Goal: Transaction & Acquisition: Purchase product/service

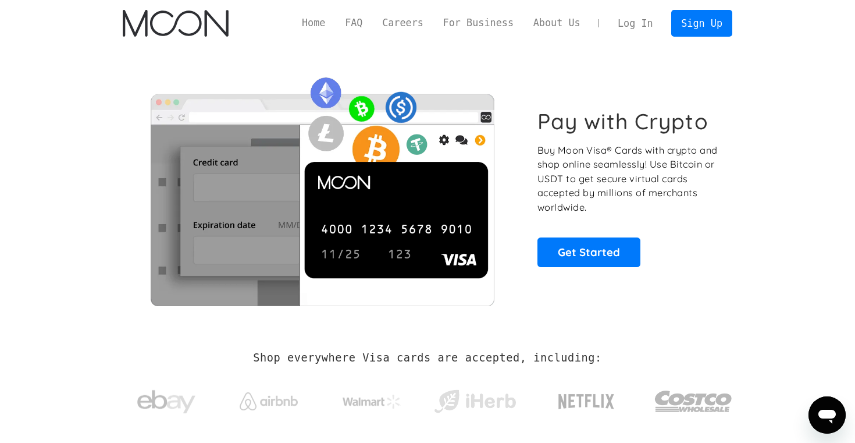
click at [565, 234] on div "Pay with Crypto Buy Moon Visa® Cards with crypto and shop online seamlessly! Us…" at bounding box center [629, 187] width 182 height 158
click at [584, 255] on link "Get Started" at bounding box center [589, 251] width 103 height 29
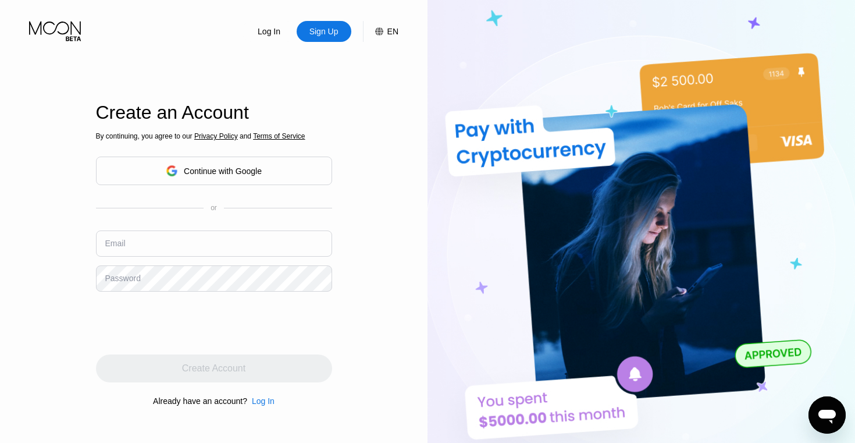
click at [211, 232] on input "text" at bounding box center [214, 243] width 236 height 26
type input "[EMAIL_ADDRESS][DOMAIN_NAME]"
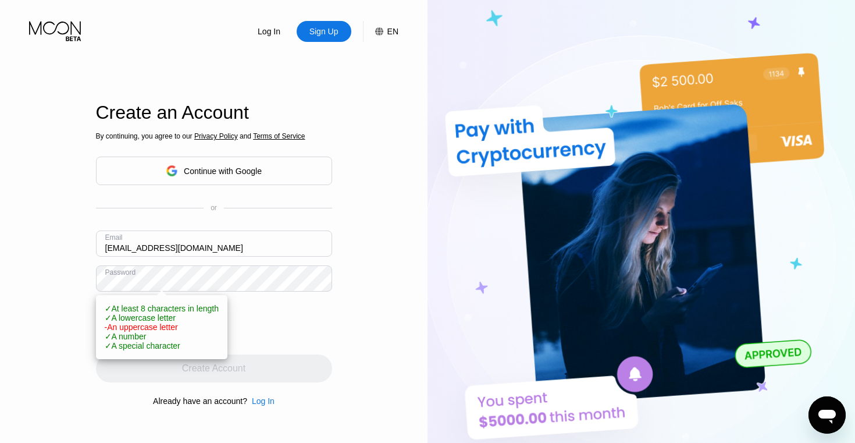
click at [90, 277] on div "Log In Sign Up EN Language English Save Create an Account By continuing, you ag…" at bounding box center [214, 243] width 428 height 487
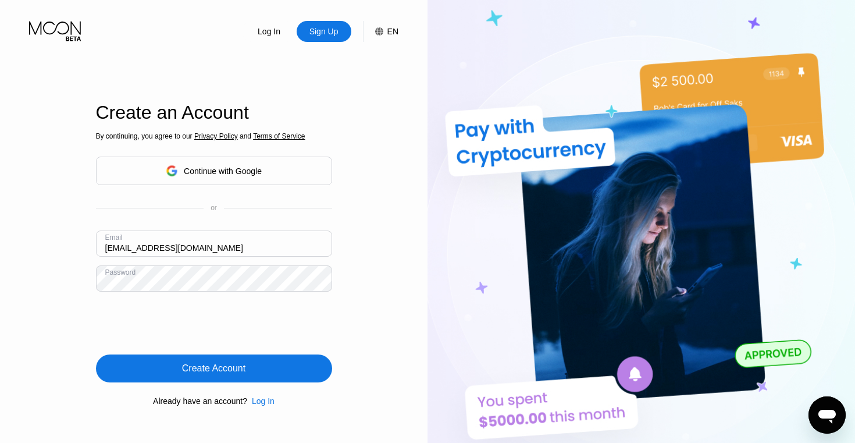
click at [227, 377] on div "Create Account" at bounding box center [214, 368] width 236 height 28
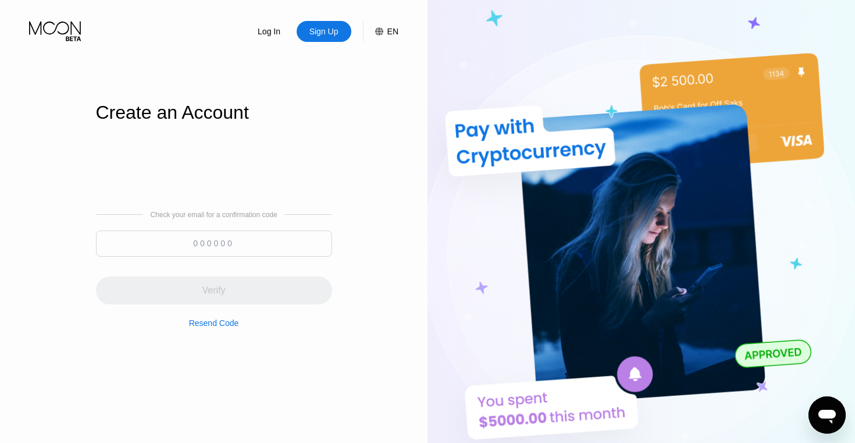
click at [246, 236] on input at bounding box center [214, 243] width 236 height 26
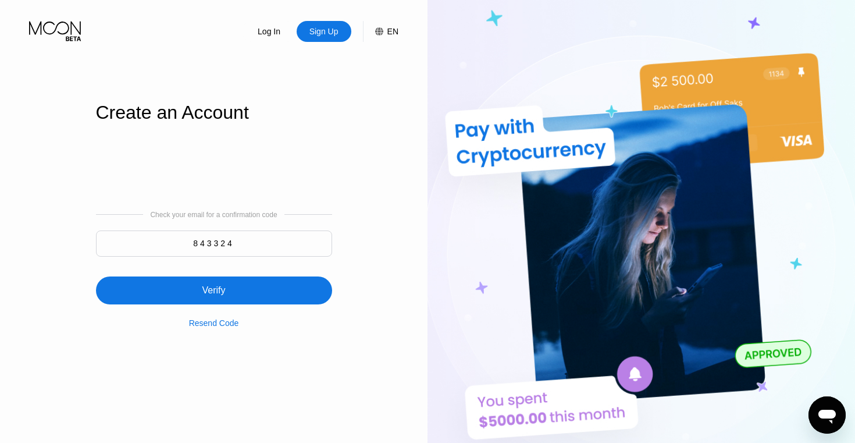
type input "843324"
click at [247, 303] on div "Verify" at bounding box center [214, 290] width 236 height 28
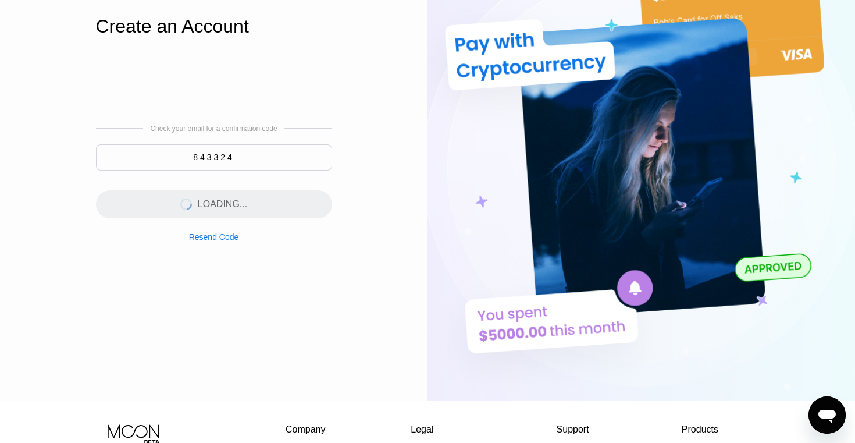
scroll to position [216, 0]
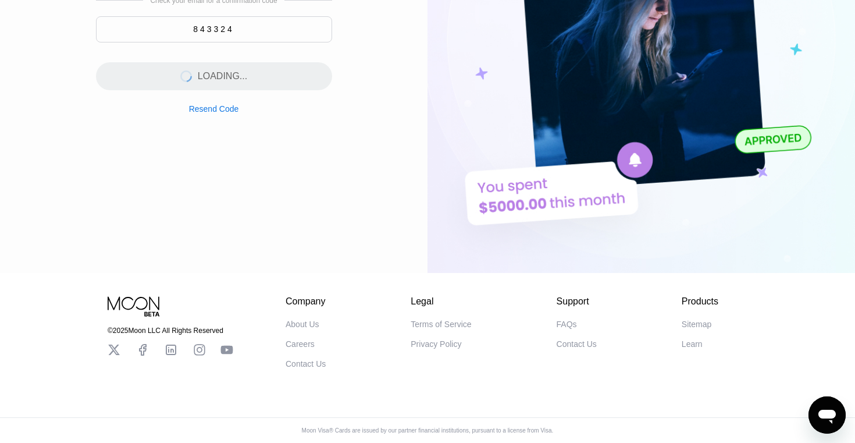
click at [199, 354] on icon at bounding box center [199, 349] width 13 height 13
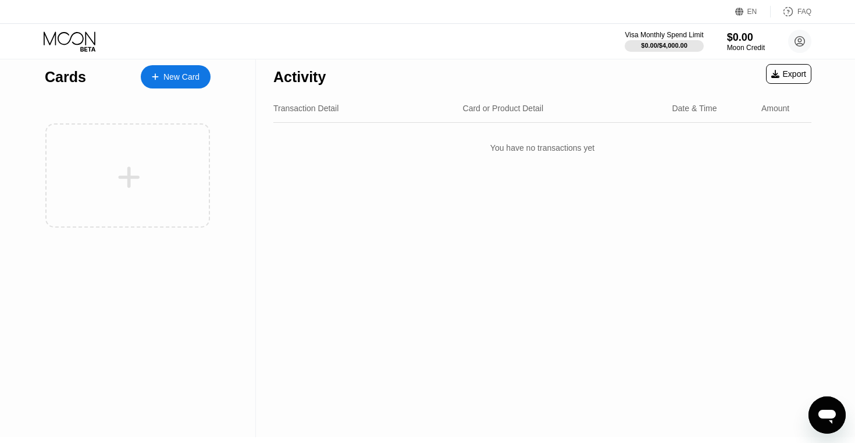
scroll to position [172, 0]
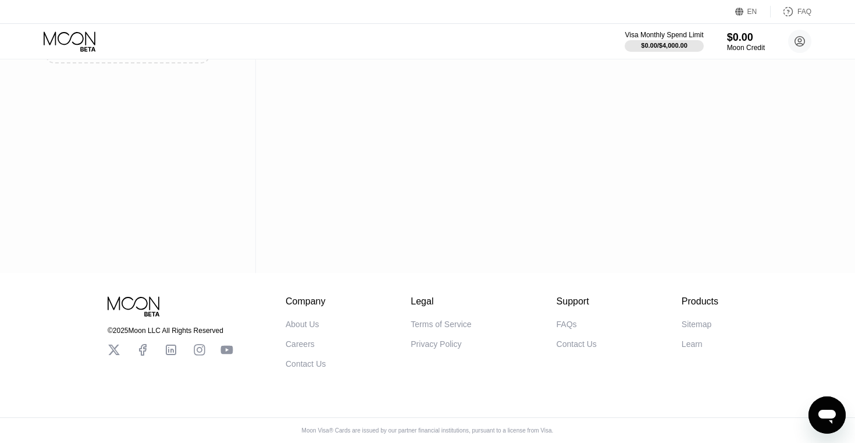
click at [117, 356] on icon at bounding box center [114, 349] width 13 height 13
click at [175, 354] on icon at bounding box center [170, 349] width 9 height 9
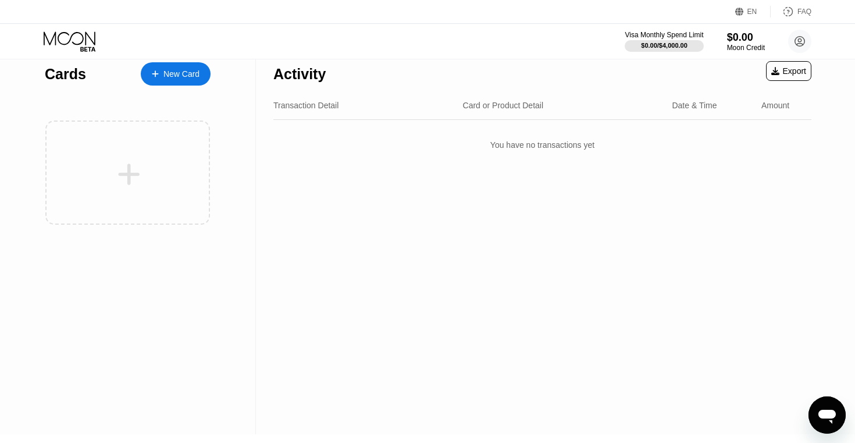
scroll to position [0, 0]
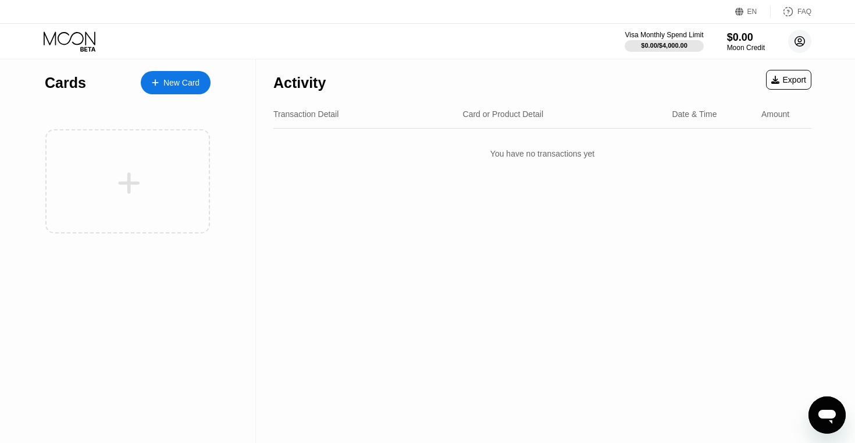
click at [795, 42] on icon at bounding box center [800, 42] width 10 height 10
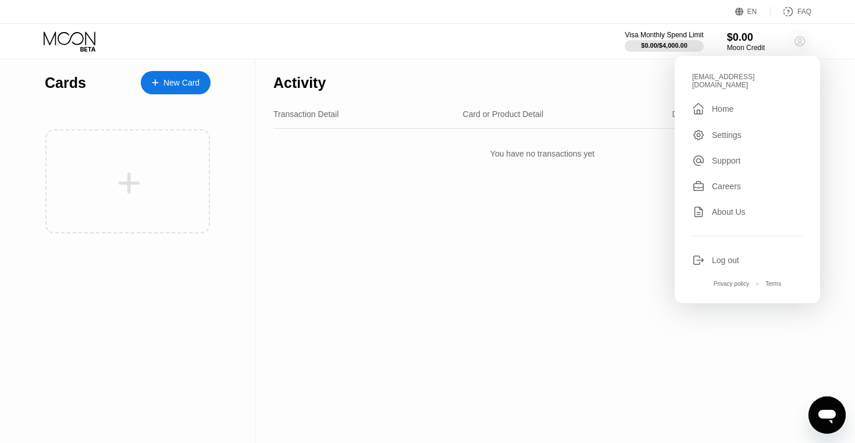
click at [792, 39] on circle at bounding box center [799, 41] width 23 height 23
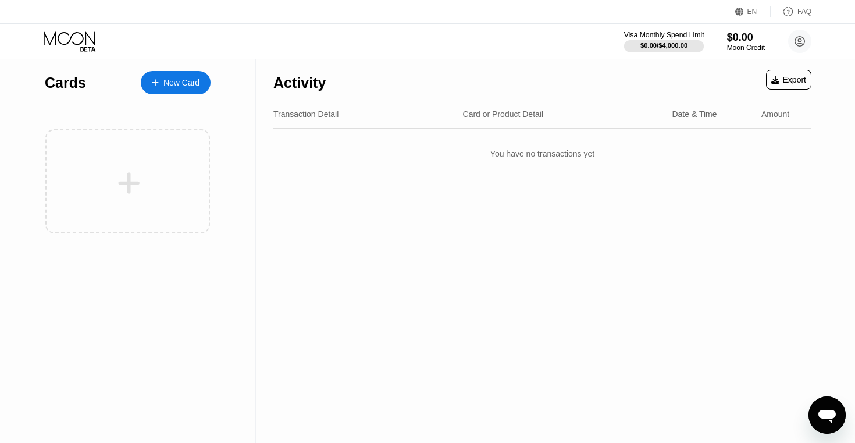
click at [646, 35] on div "Visa Monthly Spend Limit" at bounding box center [664, 35] width 80 height 8
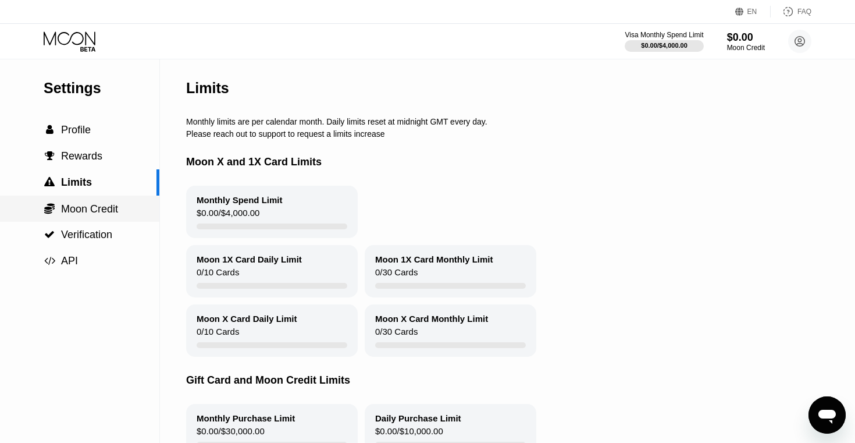
click at [127, 206] on div " Moon Credit" at bounding box center [79, 208] width 159 height 13
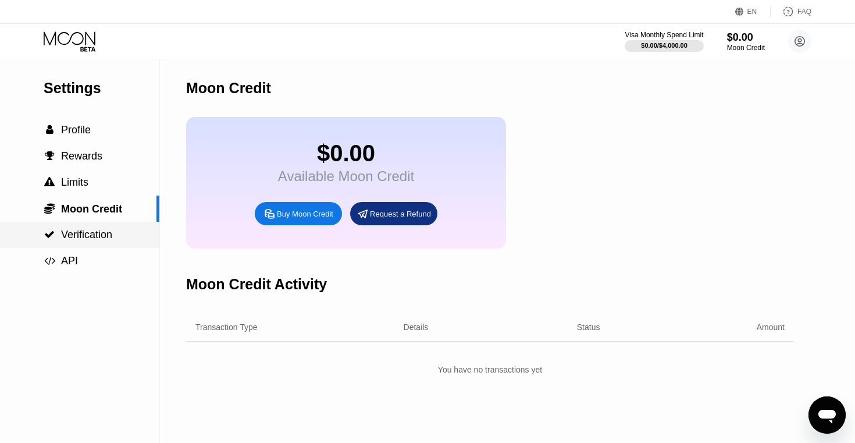
click at [111, 235] on span "Verification" at bounding box center [86, 235] width 51 height 12
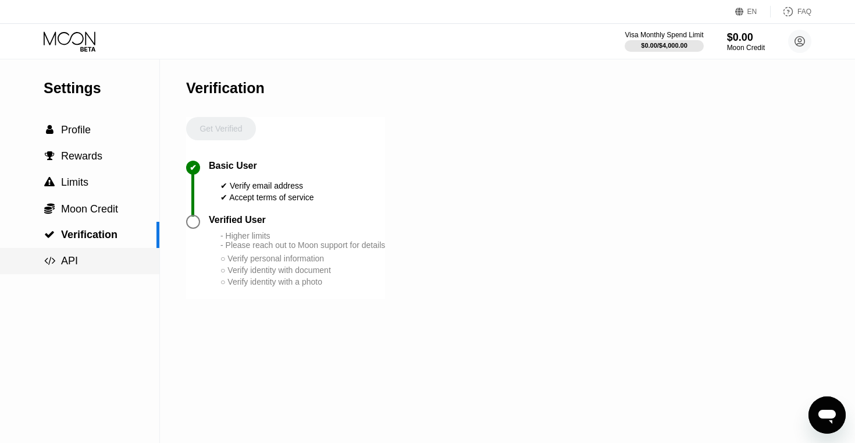
click at [106, 255] on div " API" at bounding box center [79, 261] width 159 height 12
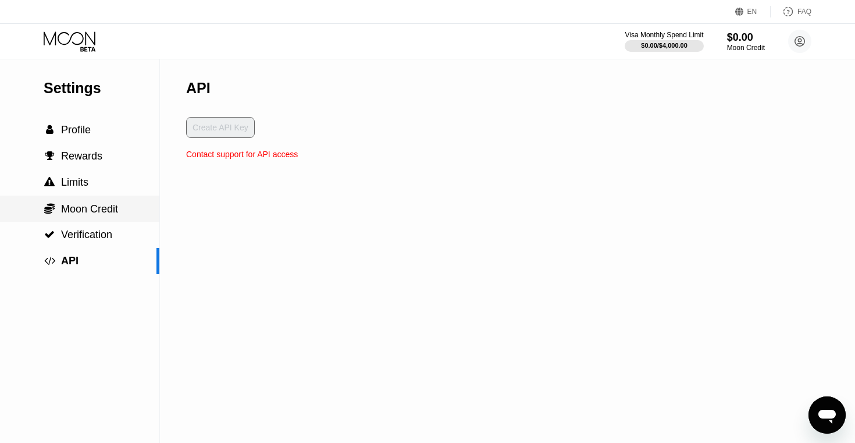
click at [106, 219] on div " Moon Credit" at bounding box center [79, 208] width 159 height 26
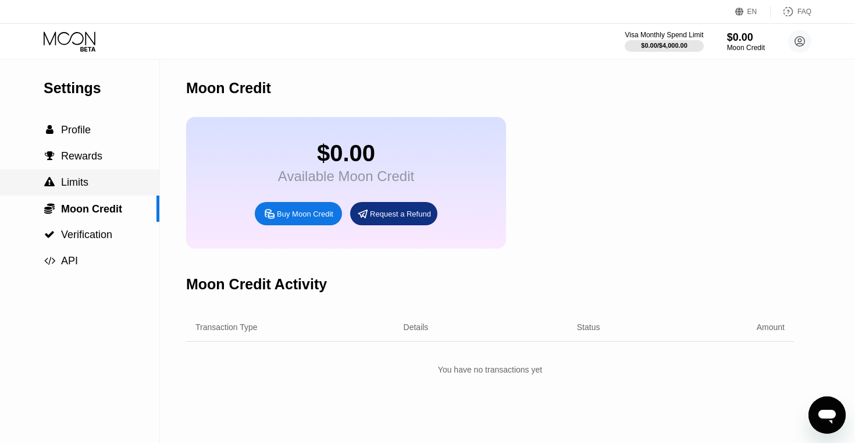
click at [108, 190] on div " Limits" at bounding box center [79, 182] width 159 height 26
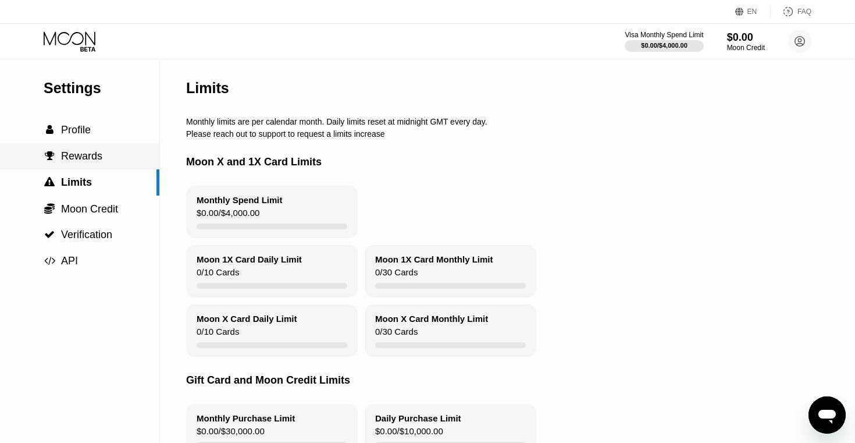
click at [97, 148] on div " Rewards" at bounding box center [79, 156] width 159 height 26
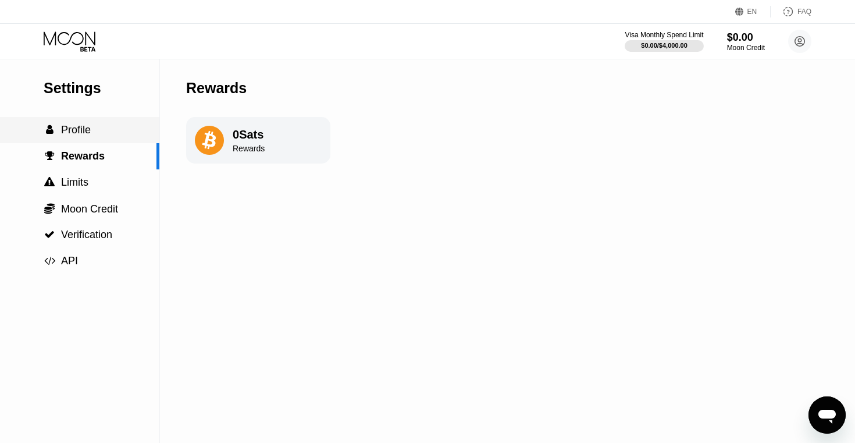
click at [101, 130] on div " Profile" at bounding box center [79, 130] width 159 height 12
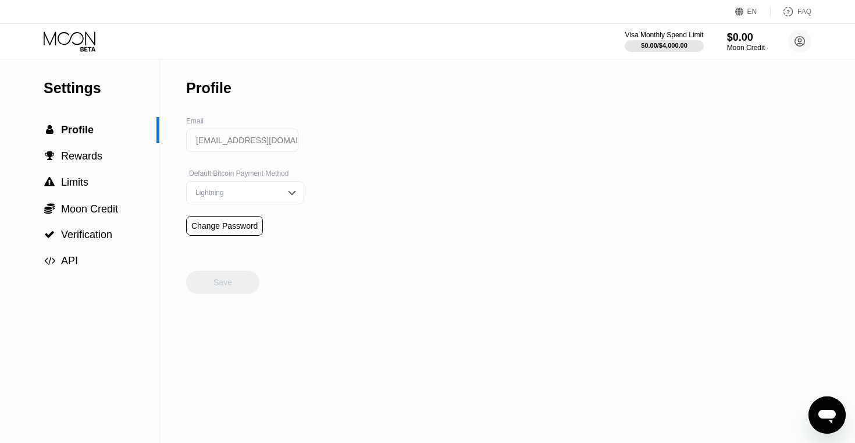
click at [89, 43] on icon at bounding box center [71, 41] width 54 height 20
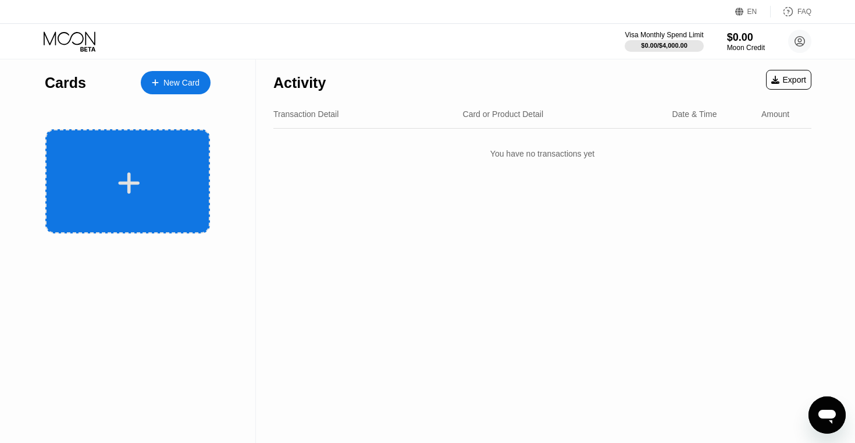
click at [175, 162] on div at bounding box center [127, 181] width 165 height 104
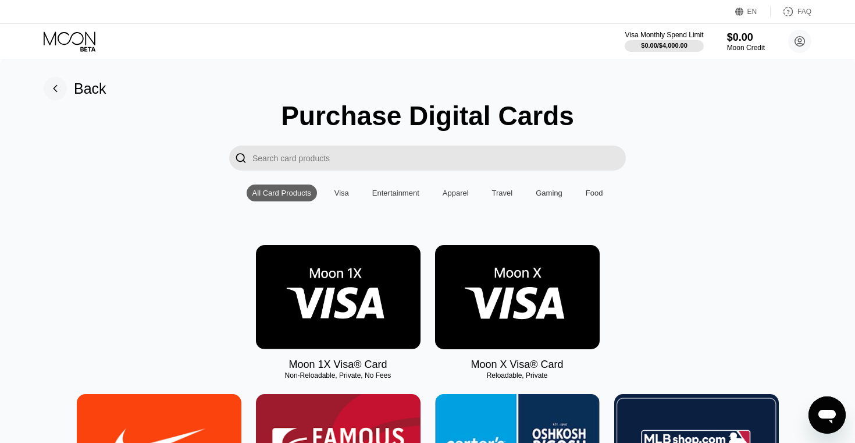
click at [535, 297] on img at bounding box center [517, 297] width 165 height 104
